Goal: Book appointment/travel/reservation

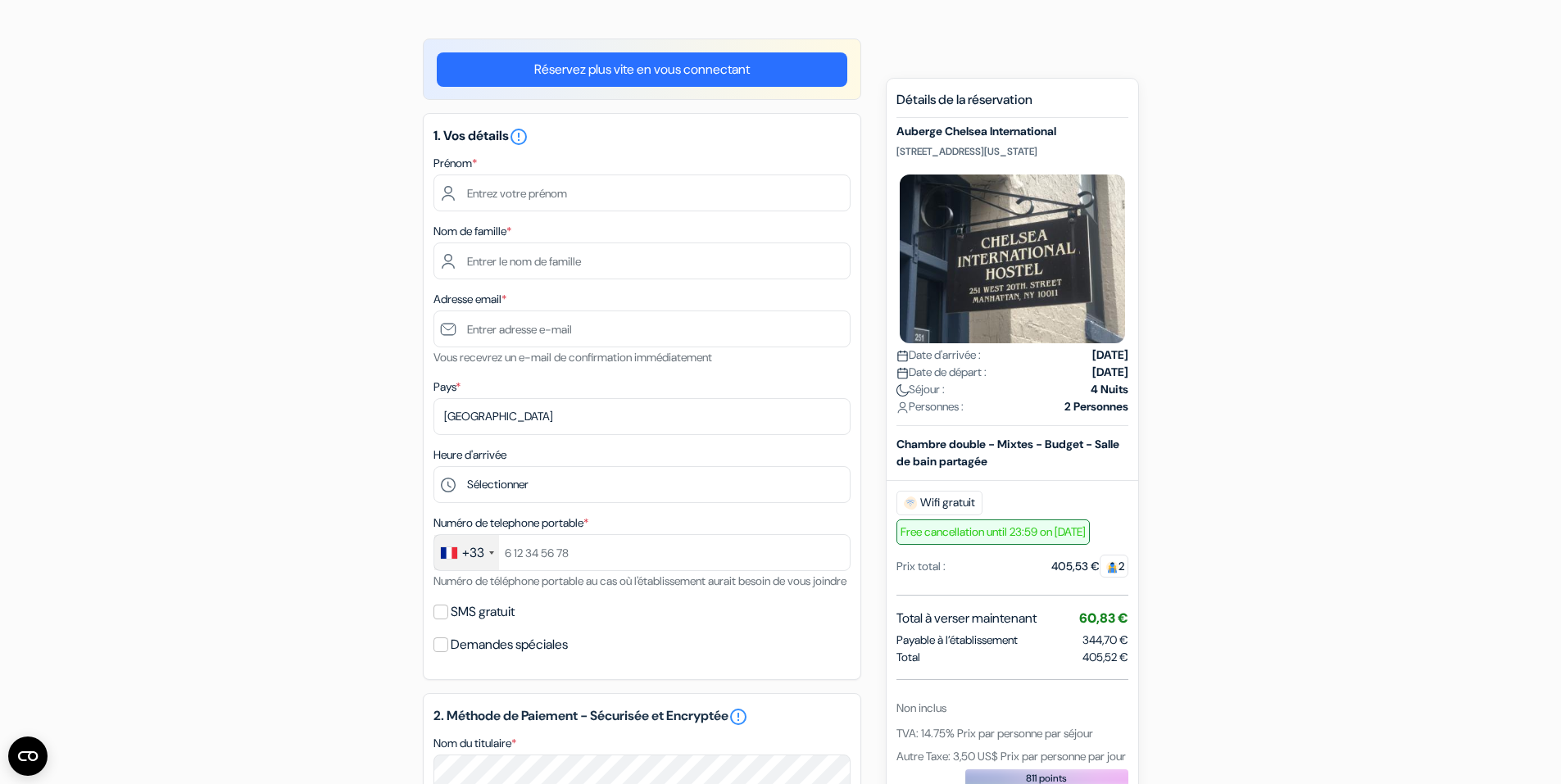
scroll to position [89, 0]
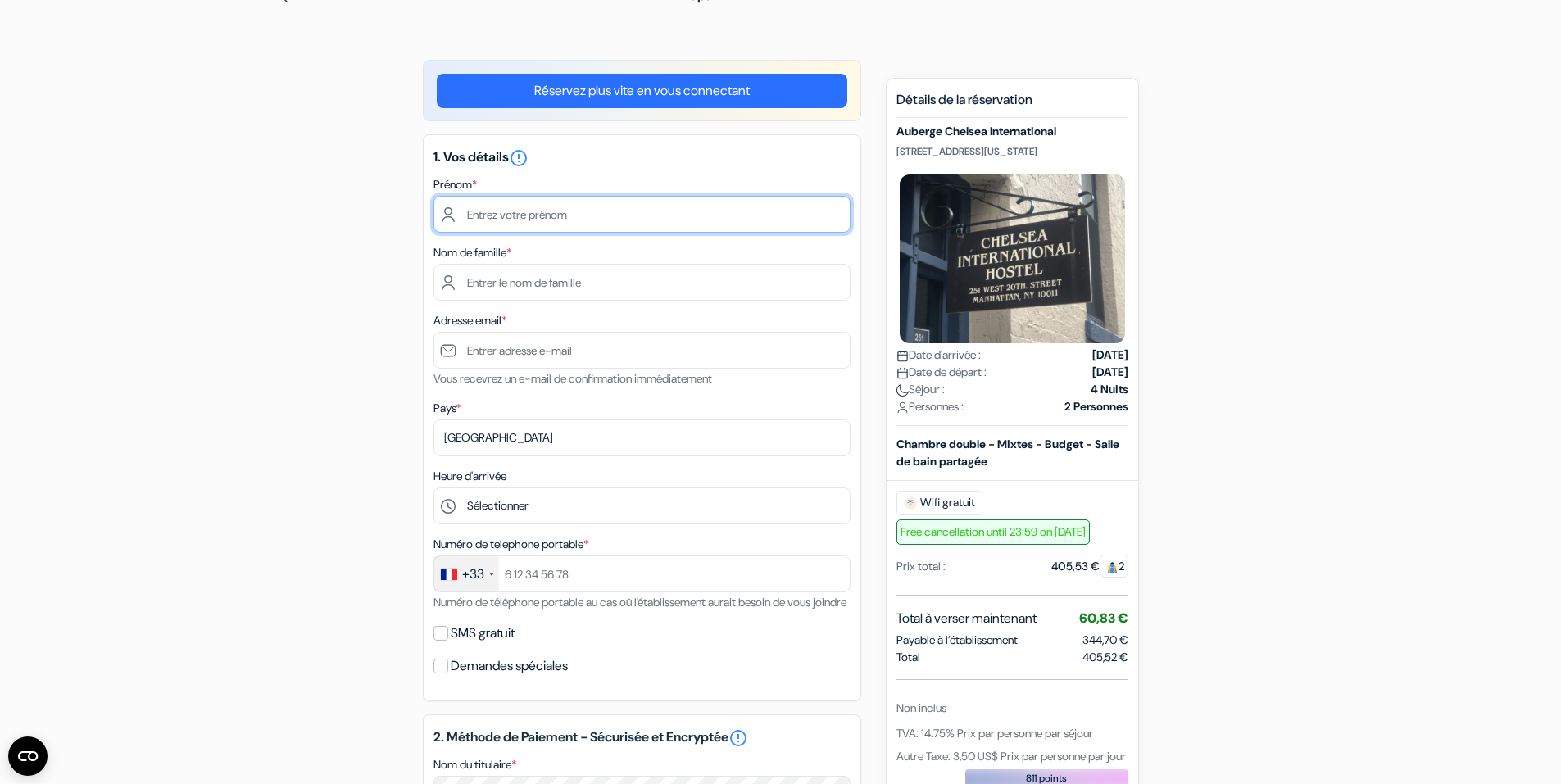
click at [482, 217] on input "text" at bounding box center [641, 215] width 417 height 37
type input "Cléa"
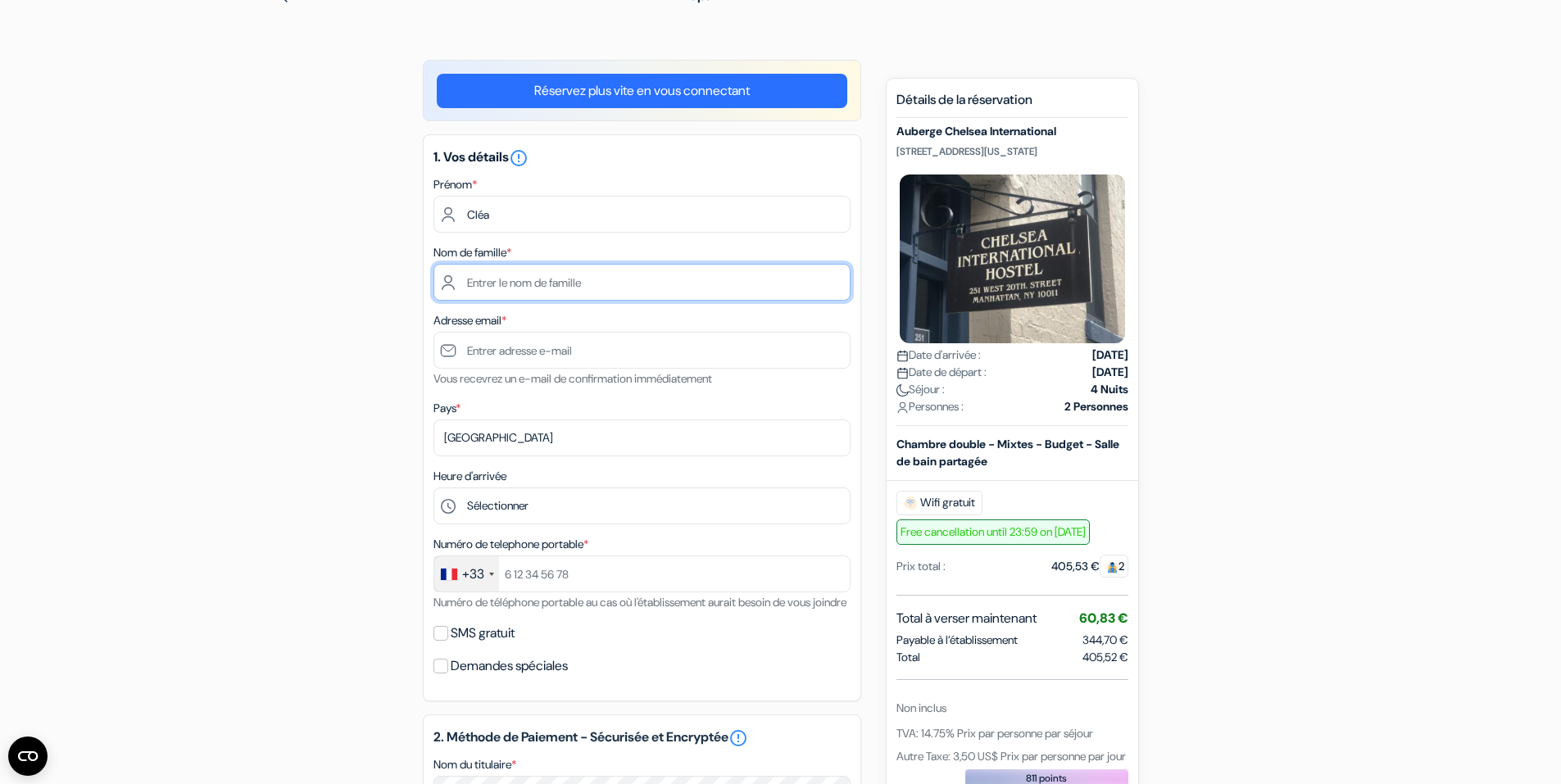
type input "BIN"
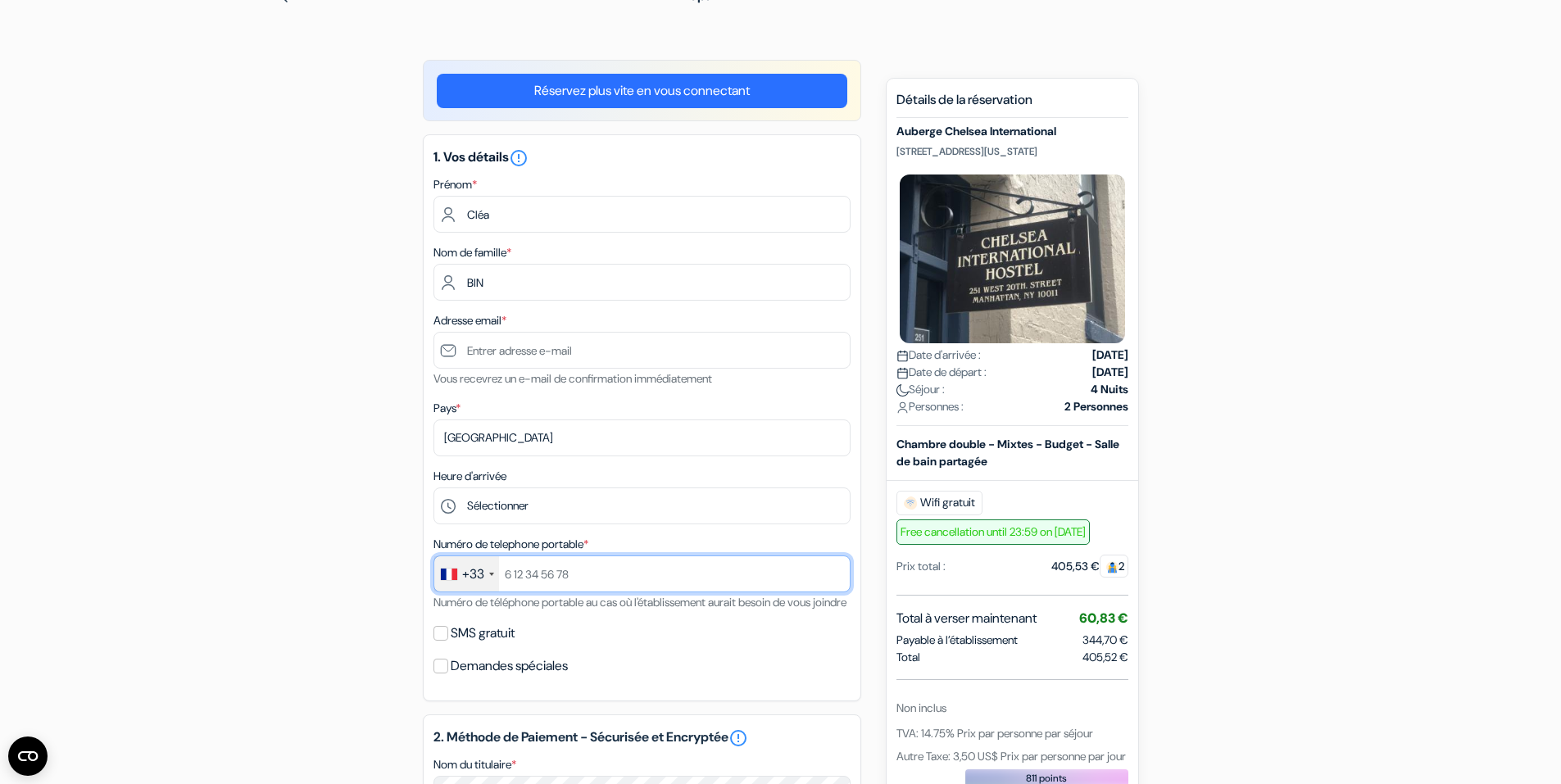
type input "+33688583922"
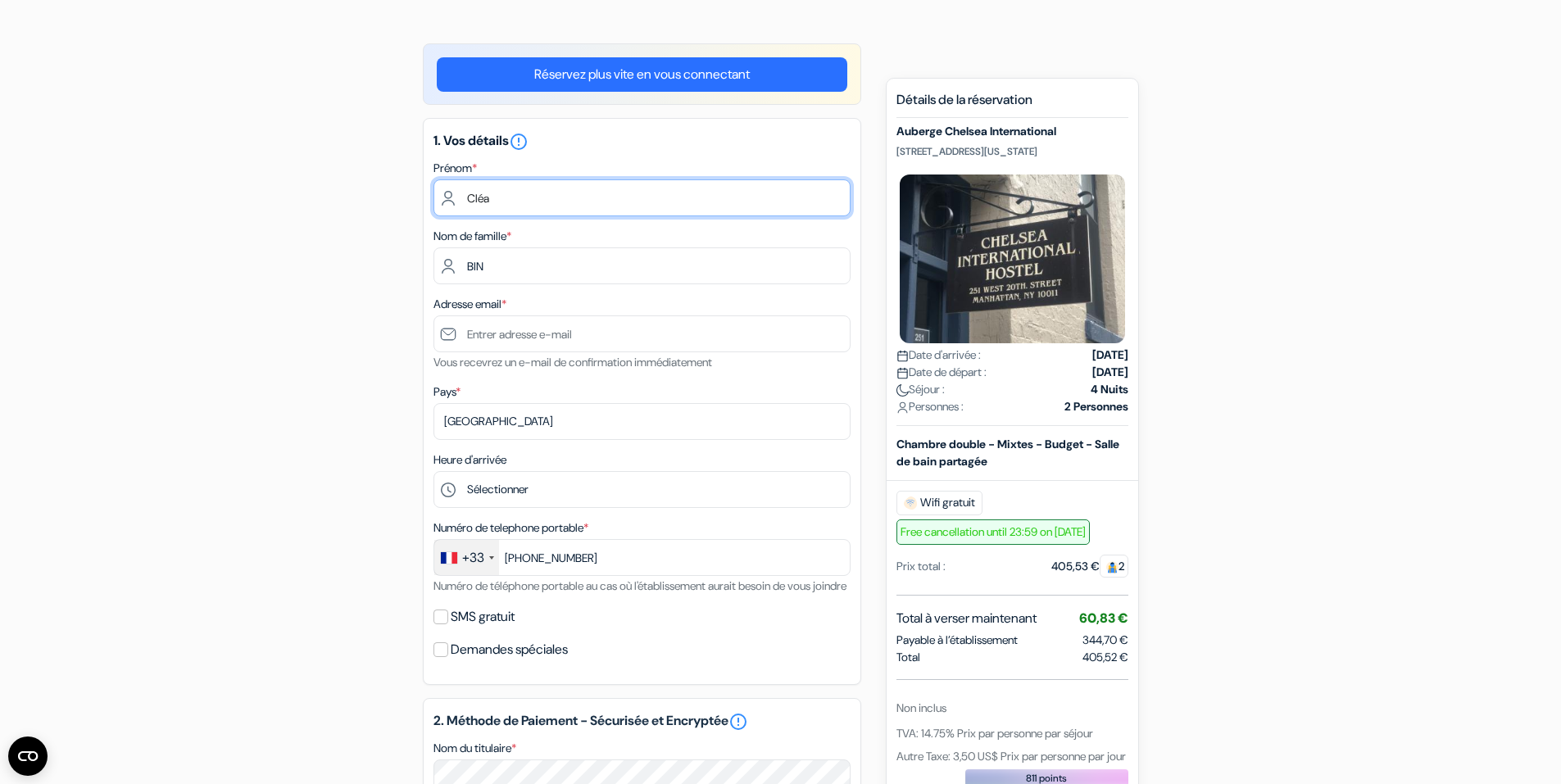
scroll to position [0, 0]
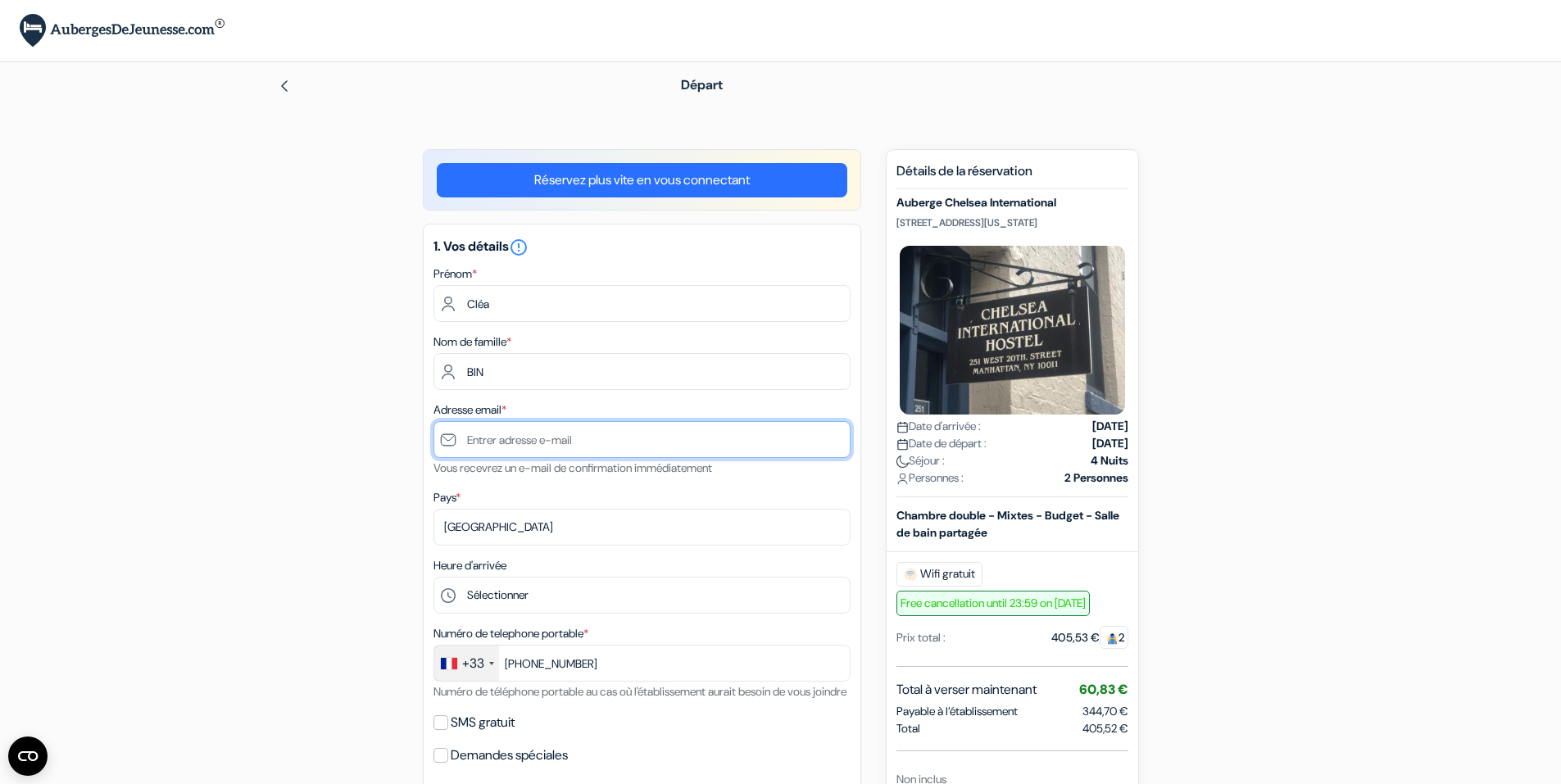
click at [505, 432] on input "text" at bounding box center [641, 440] width 417 height 37
type input "[EMAIL_ADDRESS][DOMAIN_NAME]"
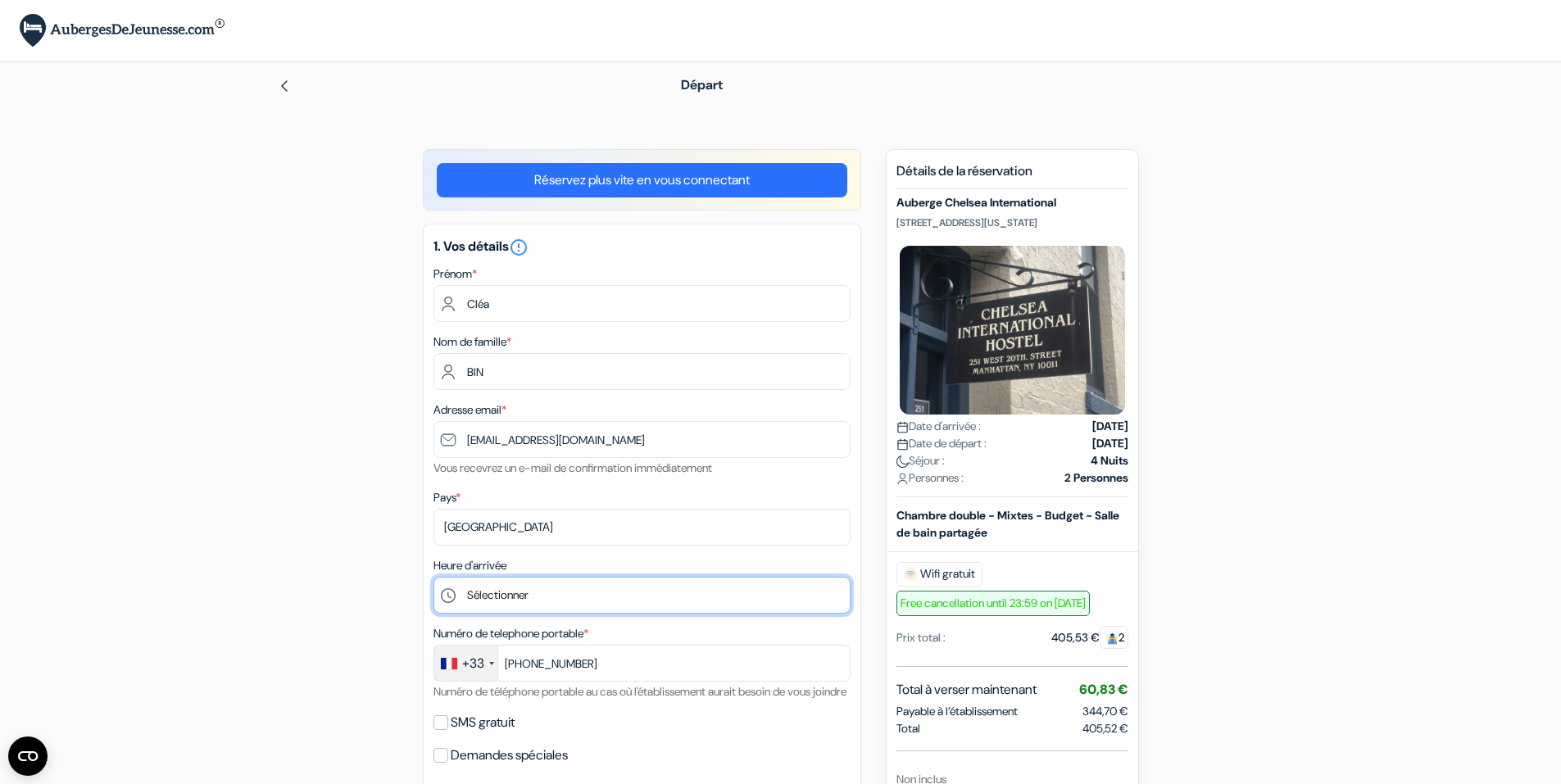
click at [524, 586] on select "Sélectionner 1:00 2:00 3:00 4:00 5:00 6:00 7:00 8:00 9:00 10:00 11:00 12:00 13:…" at bounding box center [641, 595] width 417 height 37
select select "23"
click at [433, 576] on select "Sélectionner 1:00 2:00 3:00 4:00 5:00 6:00 7:00 8:00 9:00 10:00 11:00 12:00 13:…" at bounding box center [641, 595] width 417 height 37
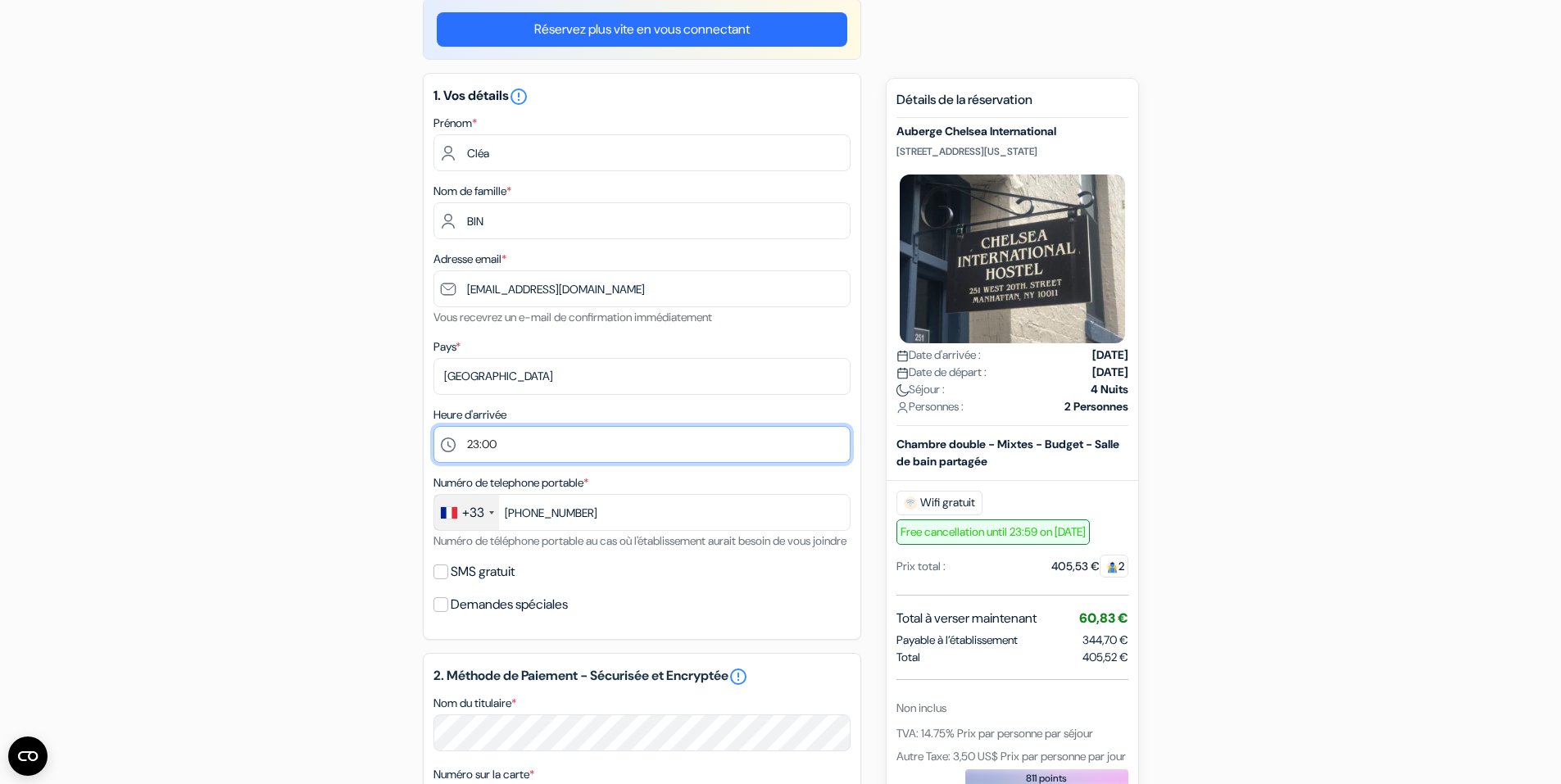
scroll to position [167, 0]
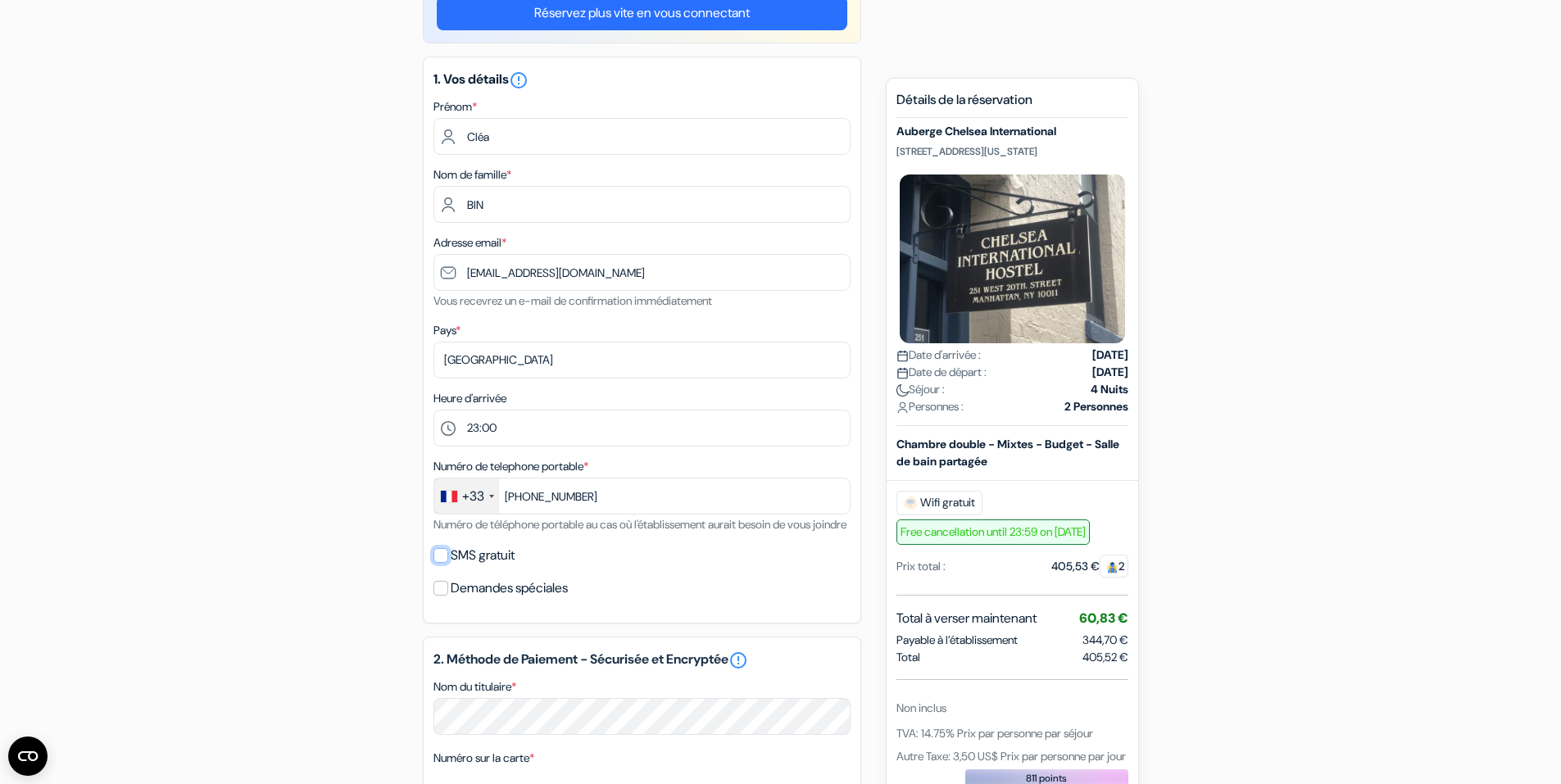
click at [442, 563] on input "SMS gratuit" at bounding box center [440, 555] width 15 height 15
checkbox input "true"
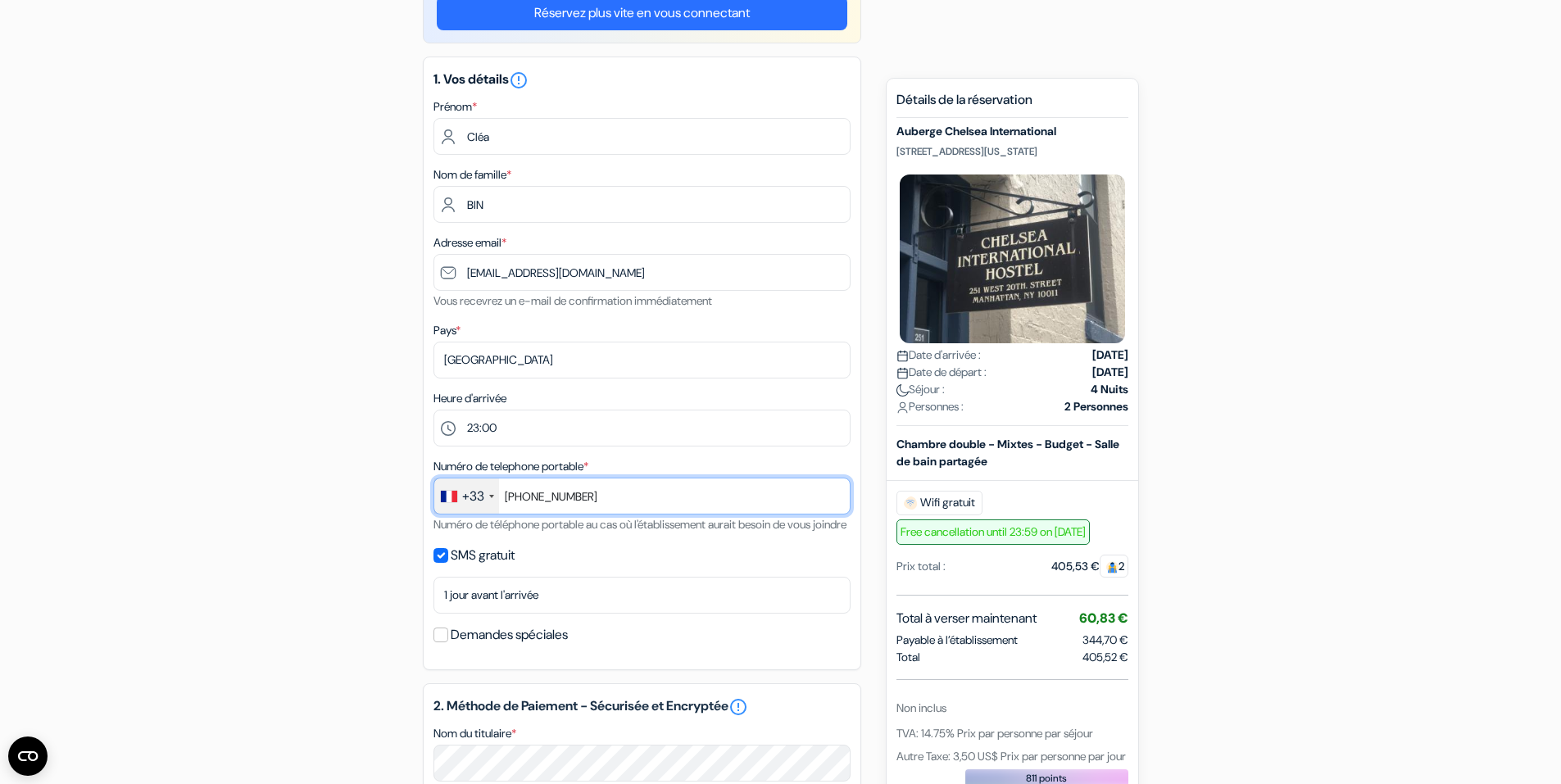
click at [586, 490] on input "+33688583922" at bounding box center [641, 496] width 417 height 37
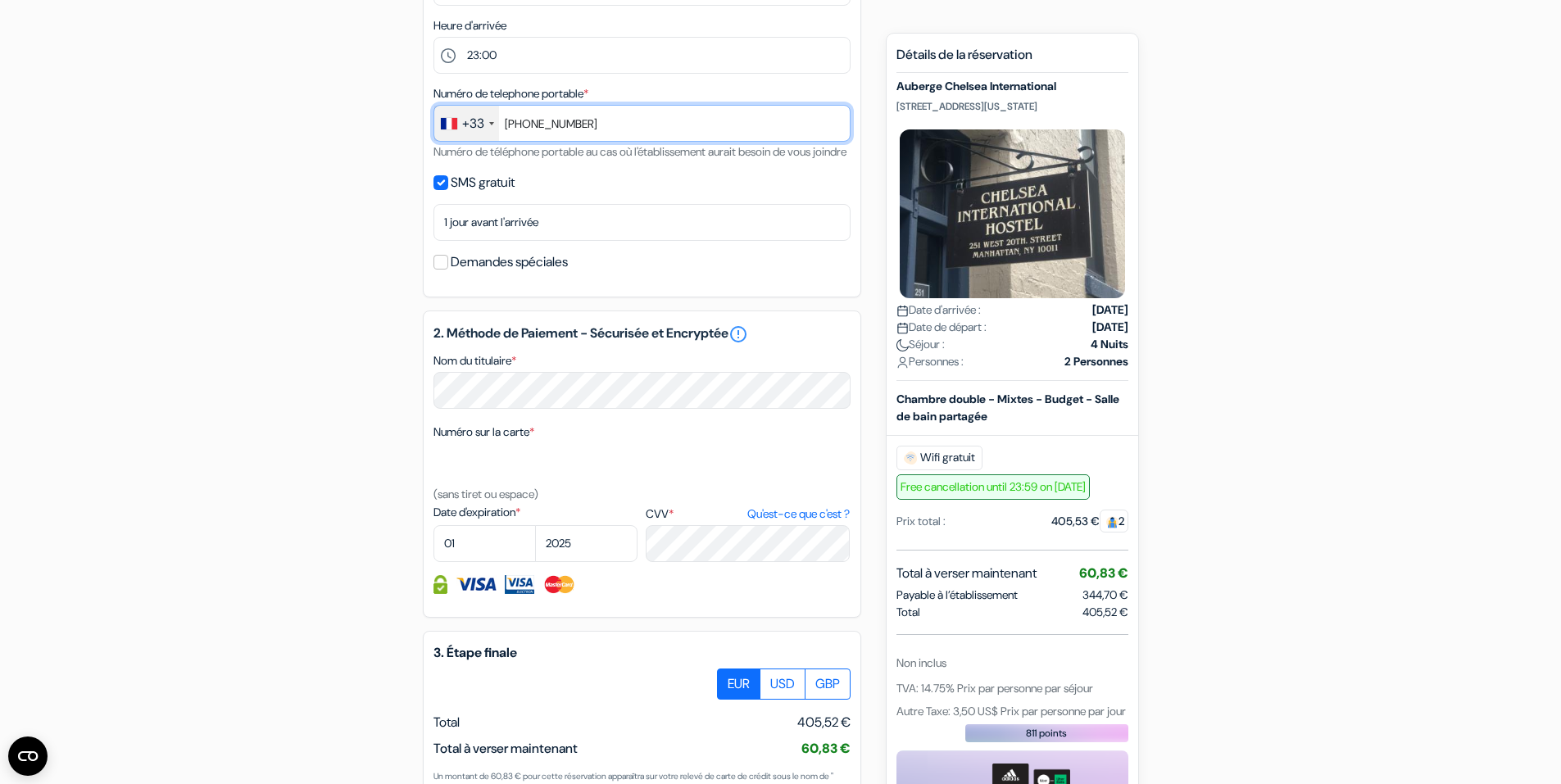
scroll to position [546, 0]
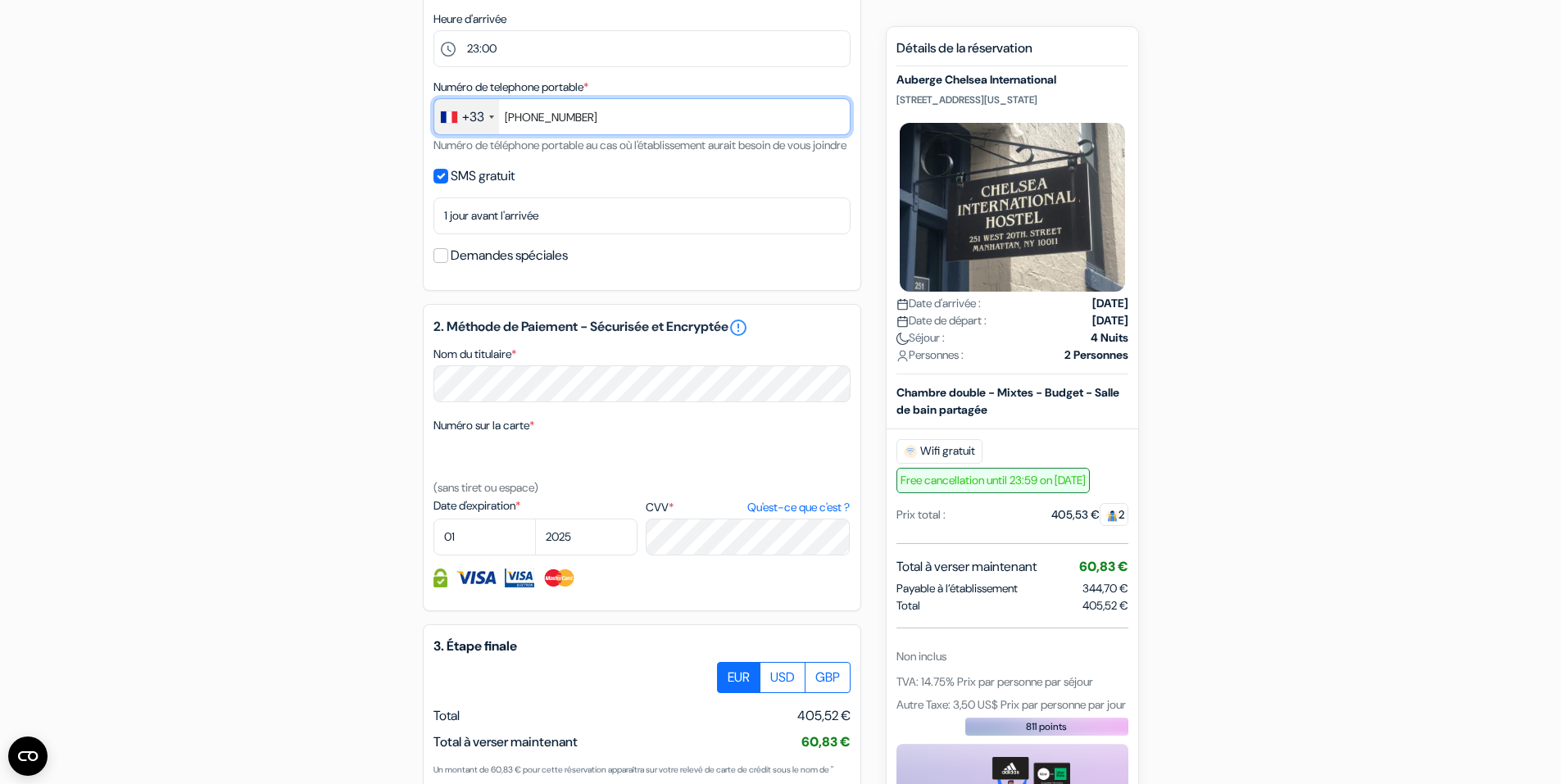
type input "+33643610570"
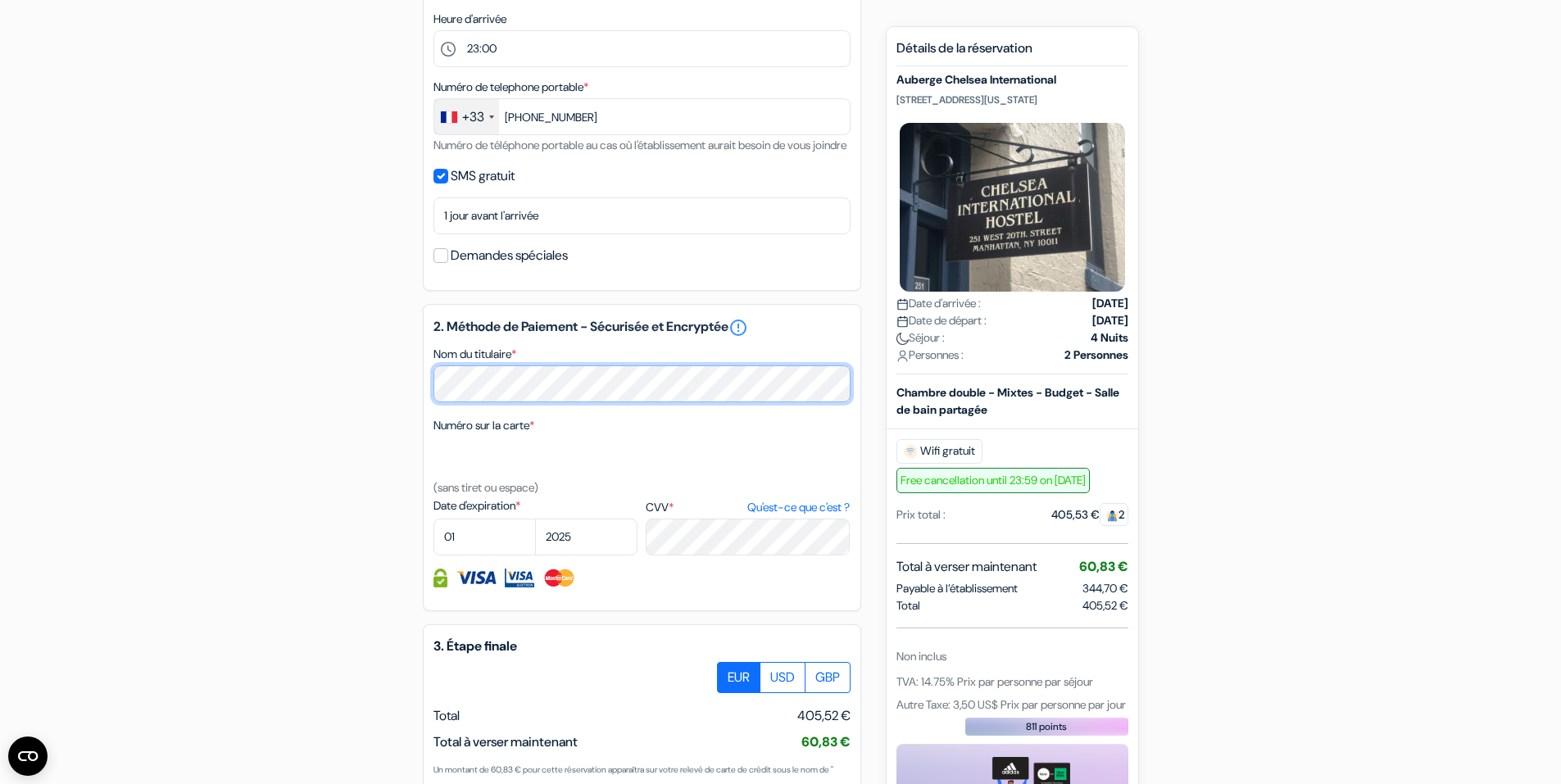
click at [383, 402] on div "add_box Auberge Chelsea International 251 West 20th Street, New York, Etats Uni…" at bounding box center [780, 297] width 1082 height 1388
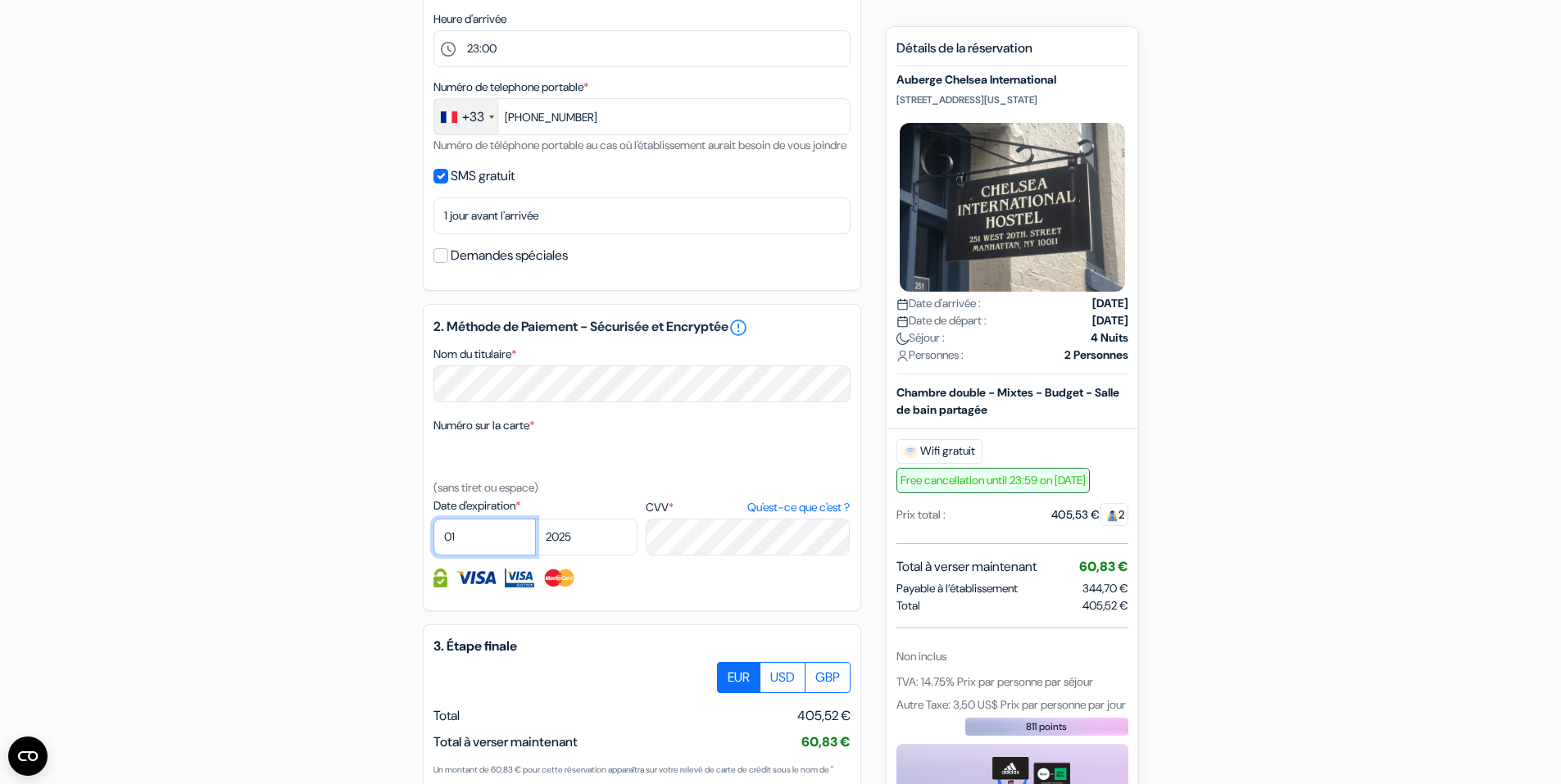
select select "12"
select select "2026"
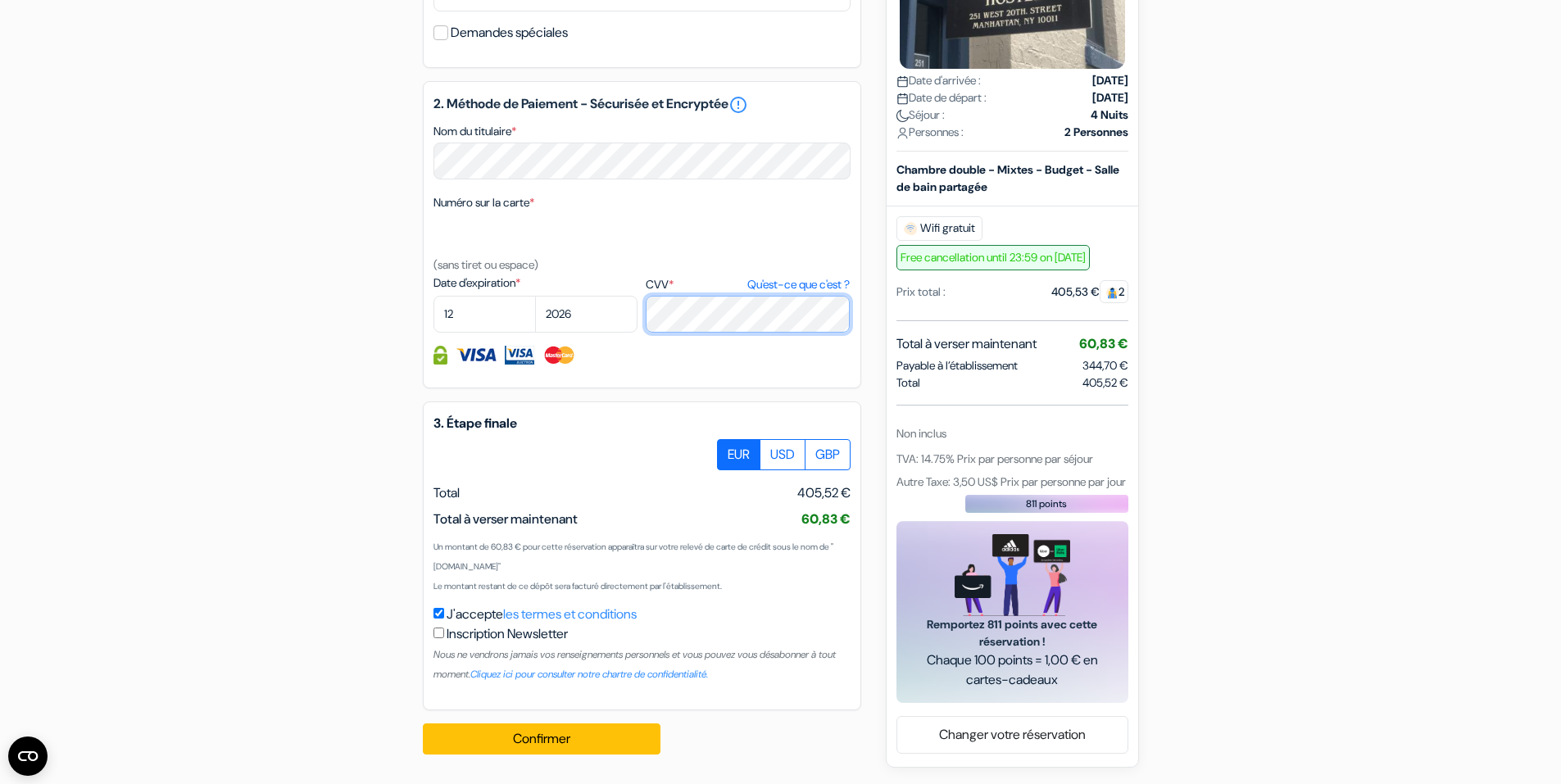
scroll to position [789, 0]
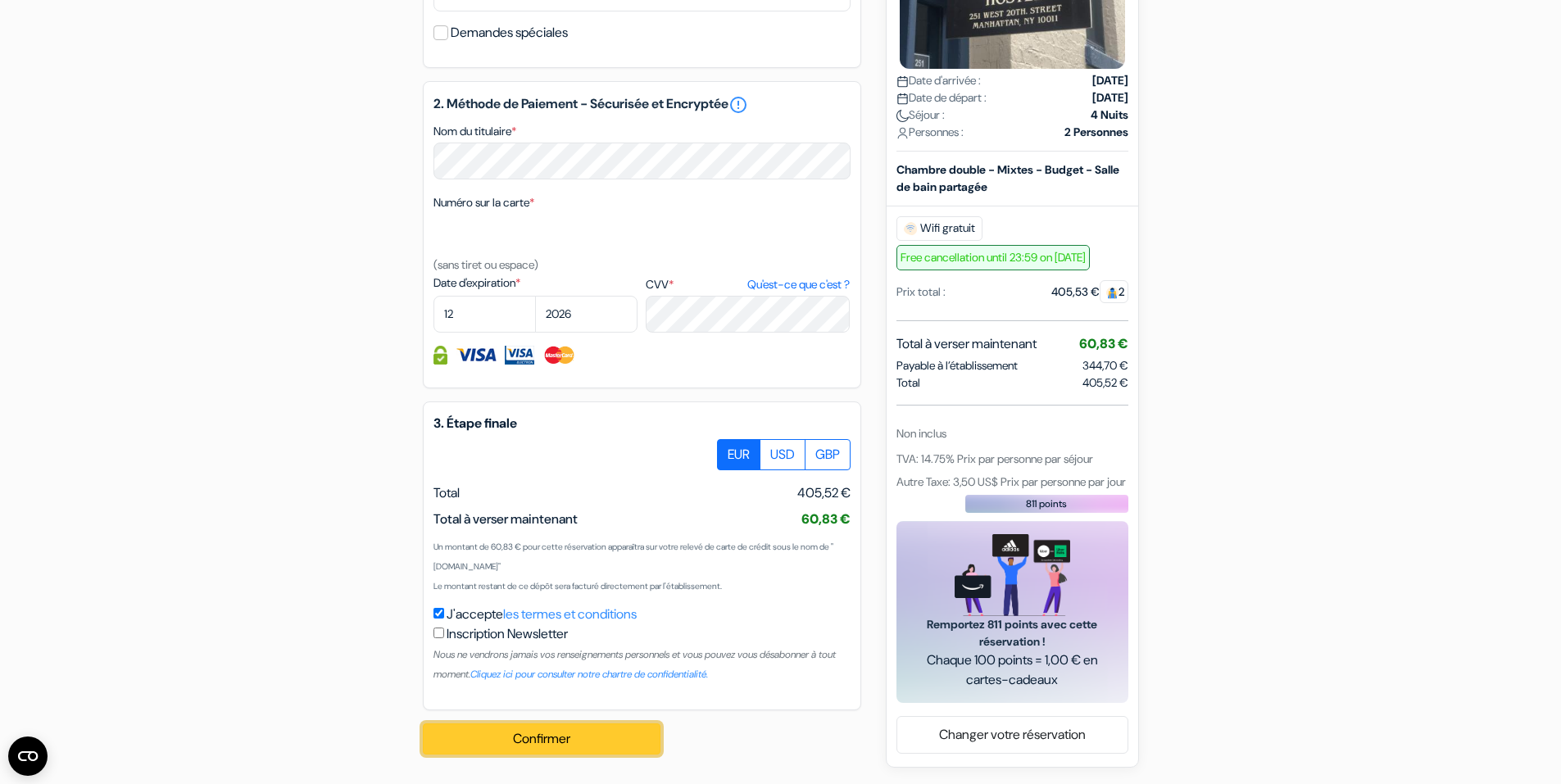
click at [542, 735] on button "Confirmer Loading..." at bounding box center [541, 739] width 237 height 31
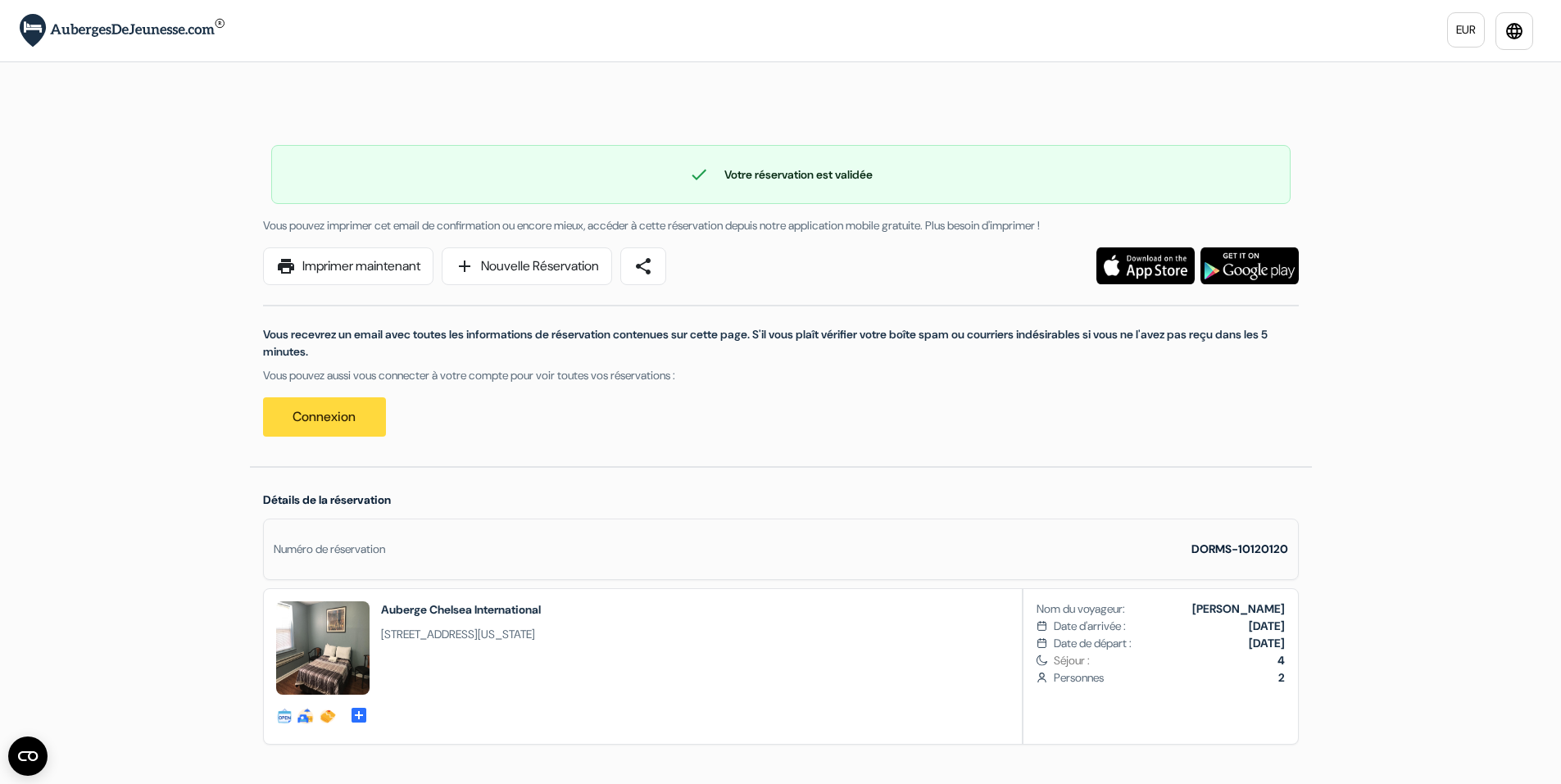
drag, startPoint x: 1573, startPoint y: 109, endPoint x: 1573, endPoint y: -24, distance: 133.0
